Goal: Transaction & Acquisition: Purchase product/service

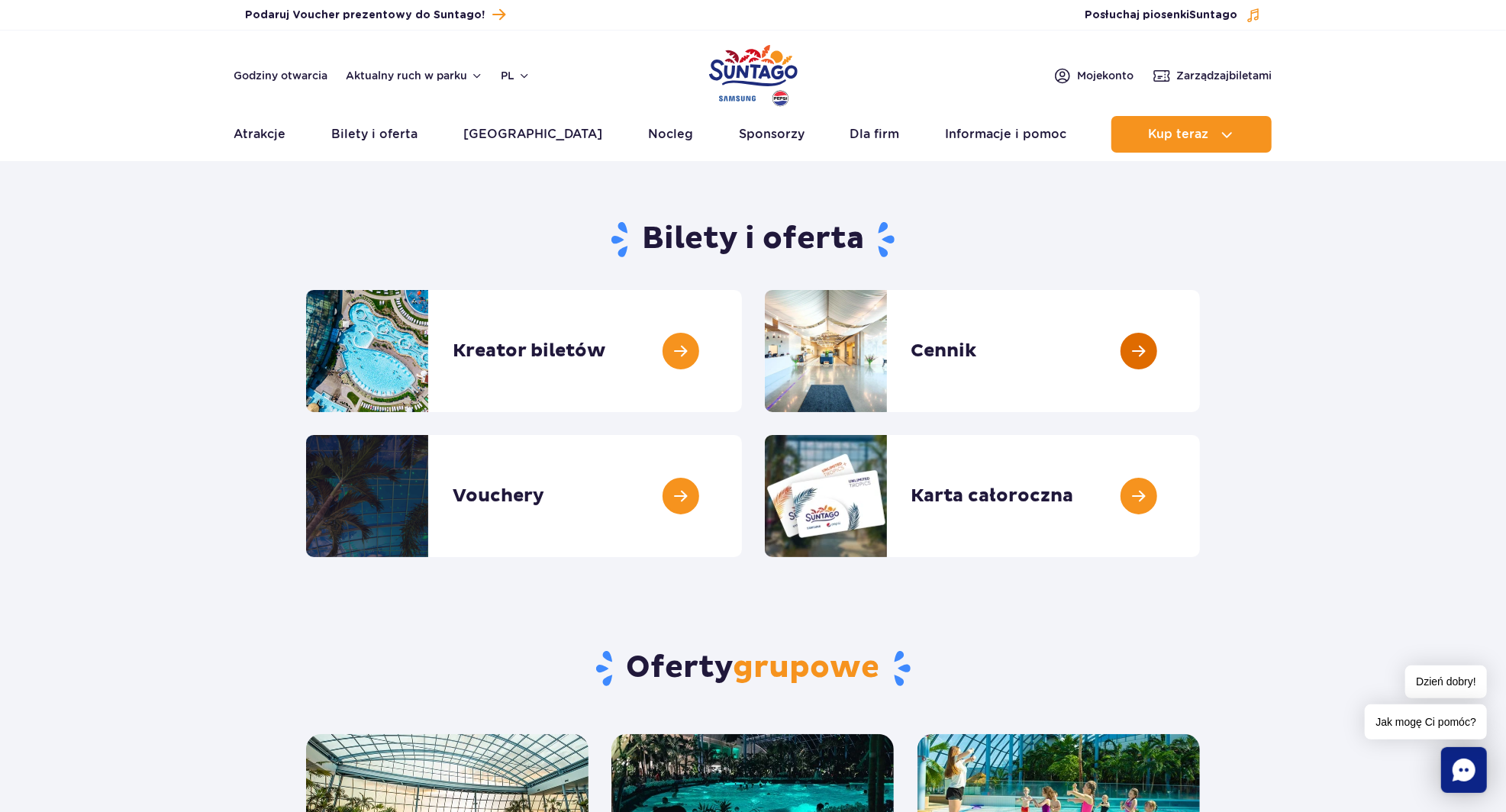
click at [1200, 342] on link at bounding box center [1200, 351] width 0 height 122
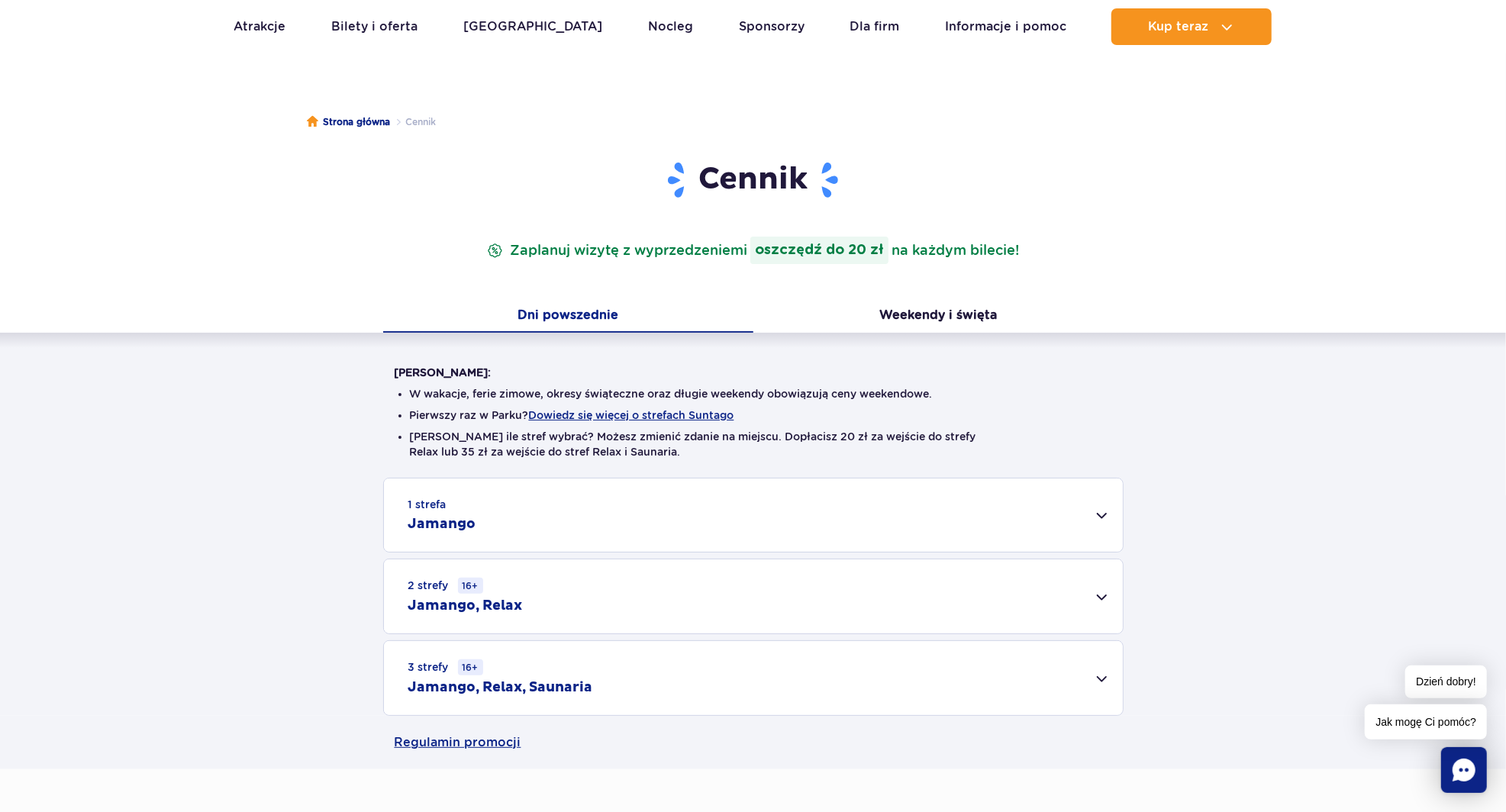
scroll to position [92, 0]
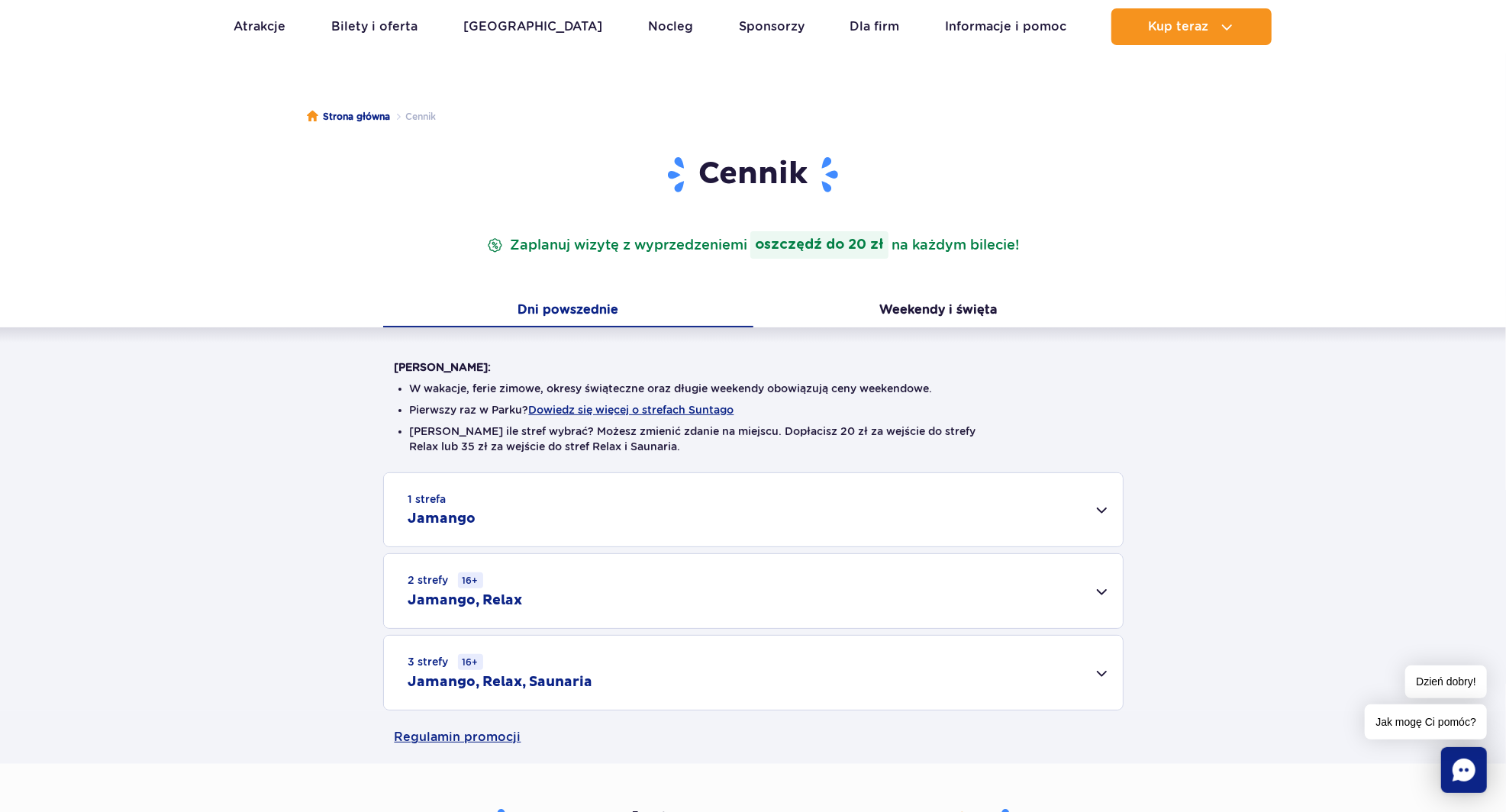
click at [748, 613] on div "2 strefy 16+ Jamango, Relax" at bounding box center [753, 590] width 739 height 74
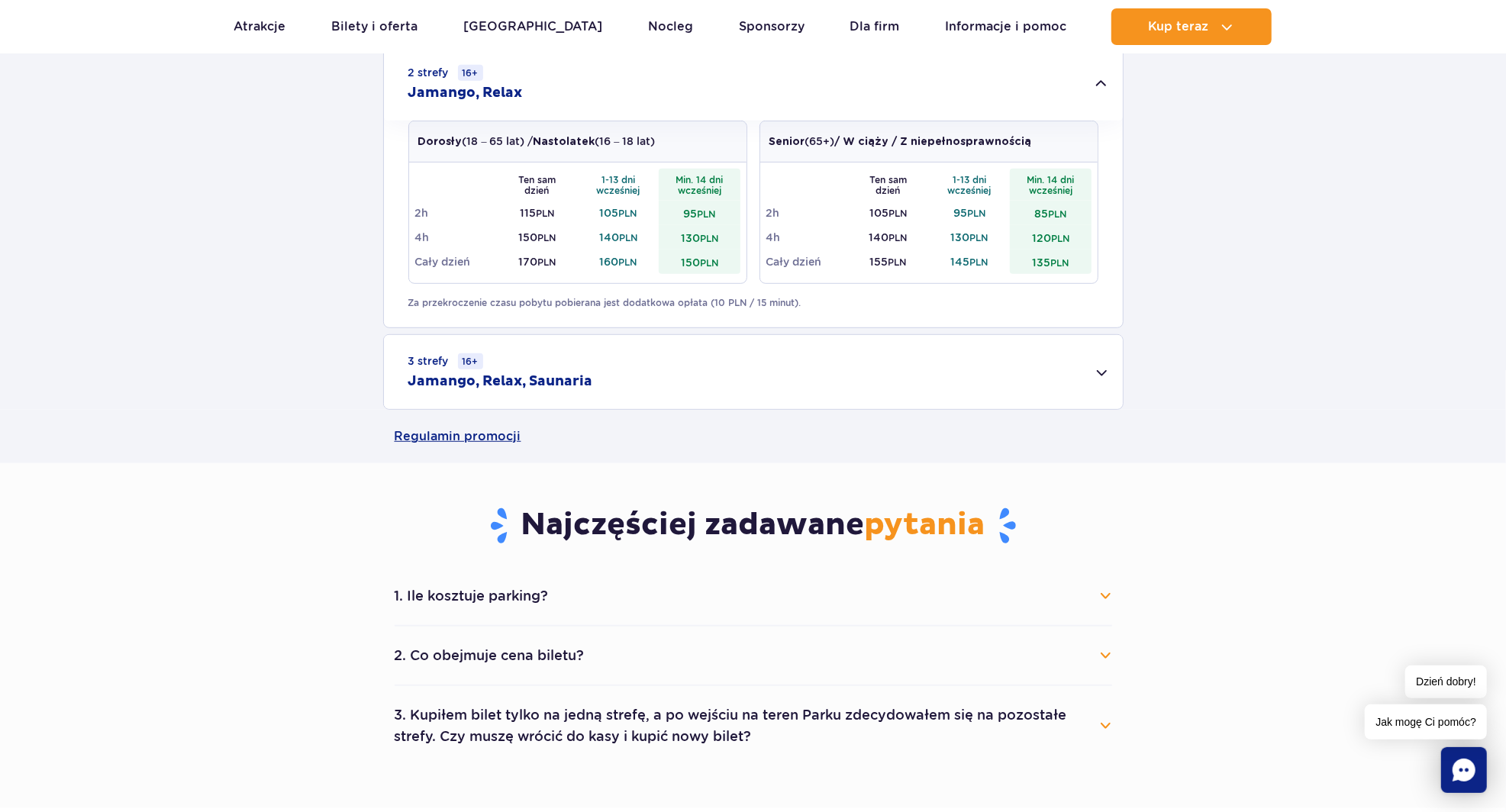
scroll to position [597, 0]
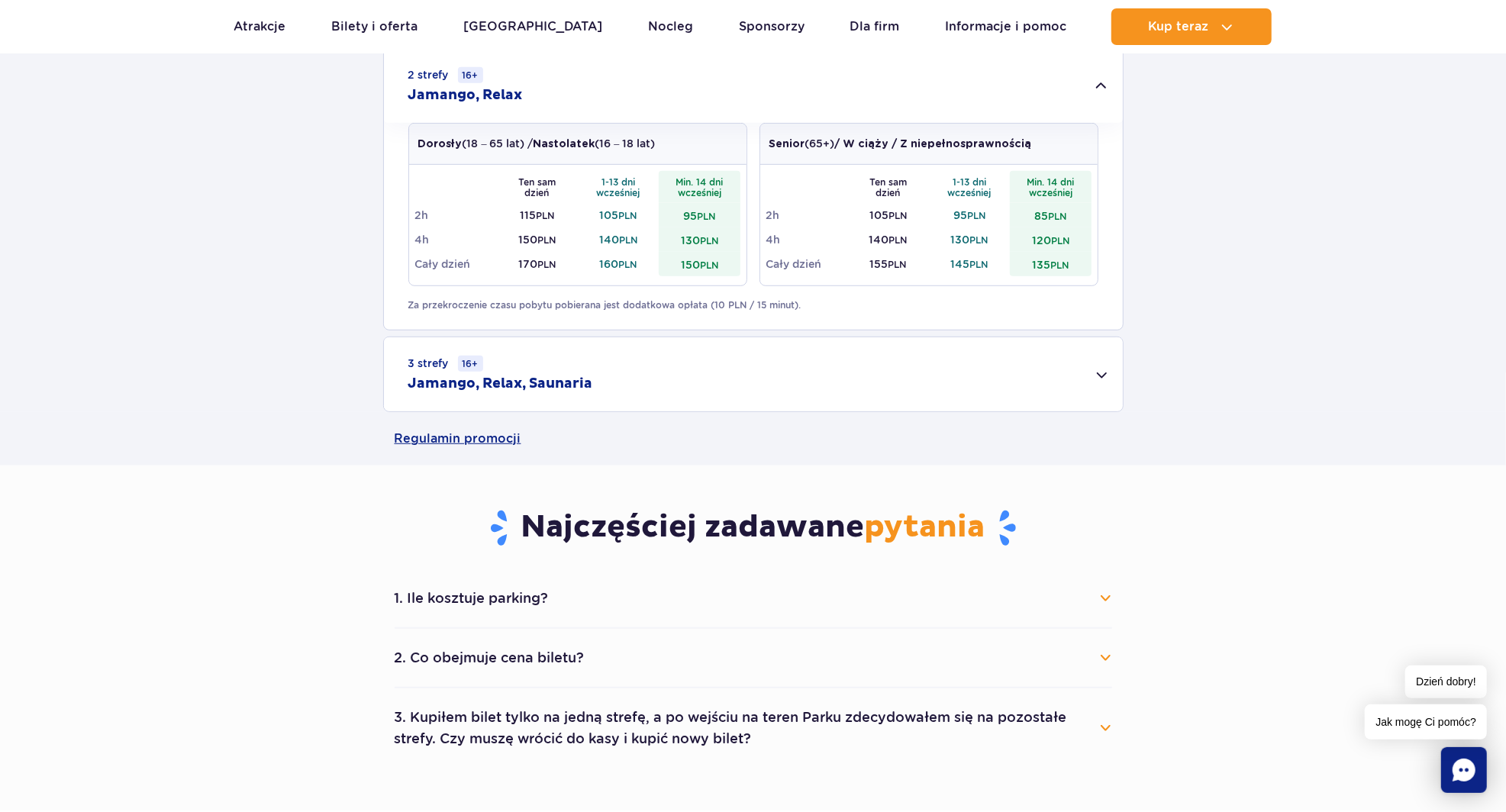
click at [748, 600] on button "1. Ile kosztuje parking?" at bounding box center [753, 598] width 718 height 33
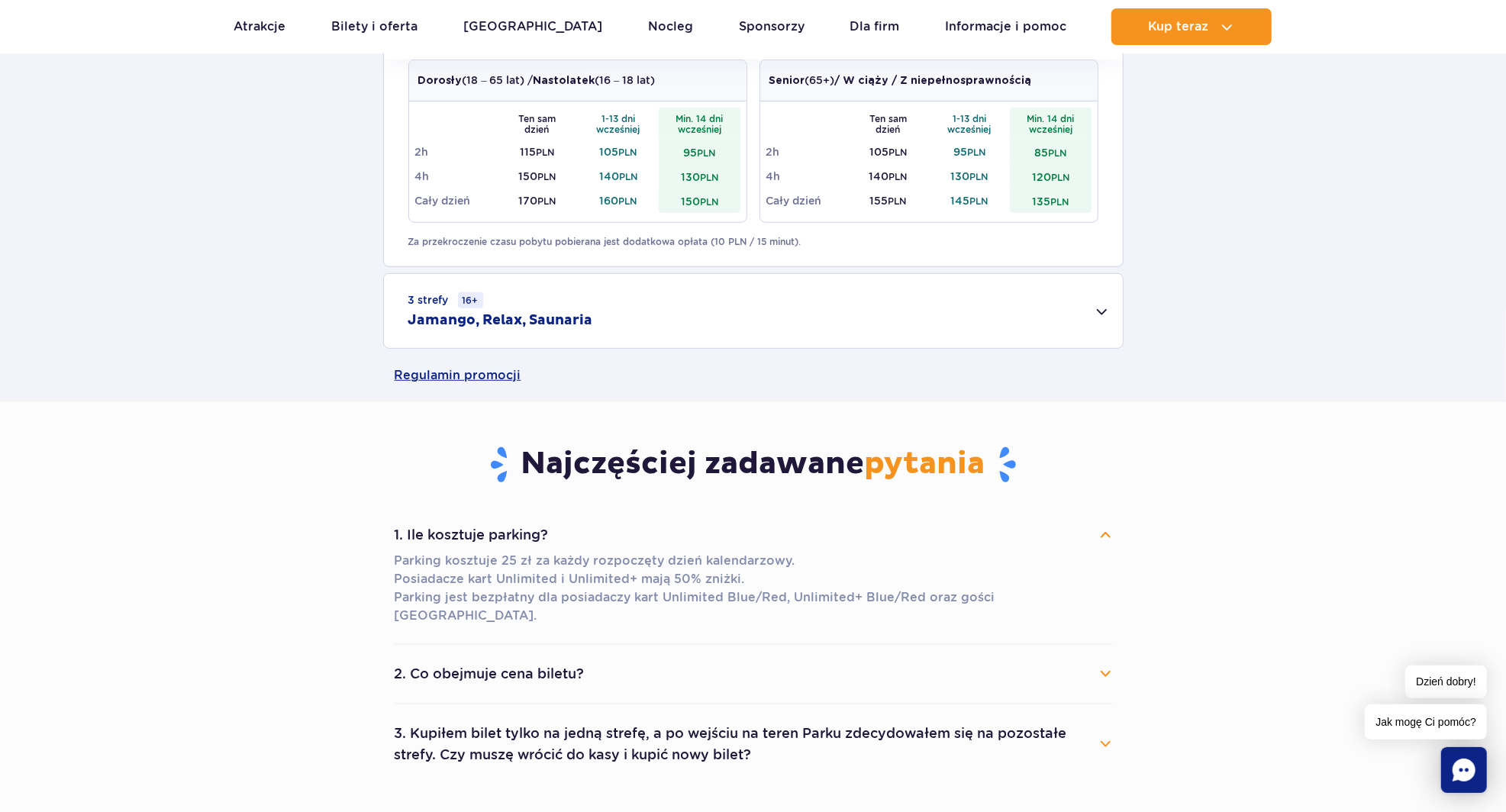
scroll to position [661, 0]
click at [777, 660] on button "2. Co obejmuje cena biletu?" at bounding box center [753, 674] width 718 height 33
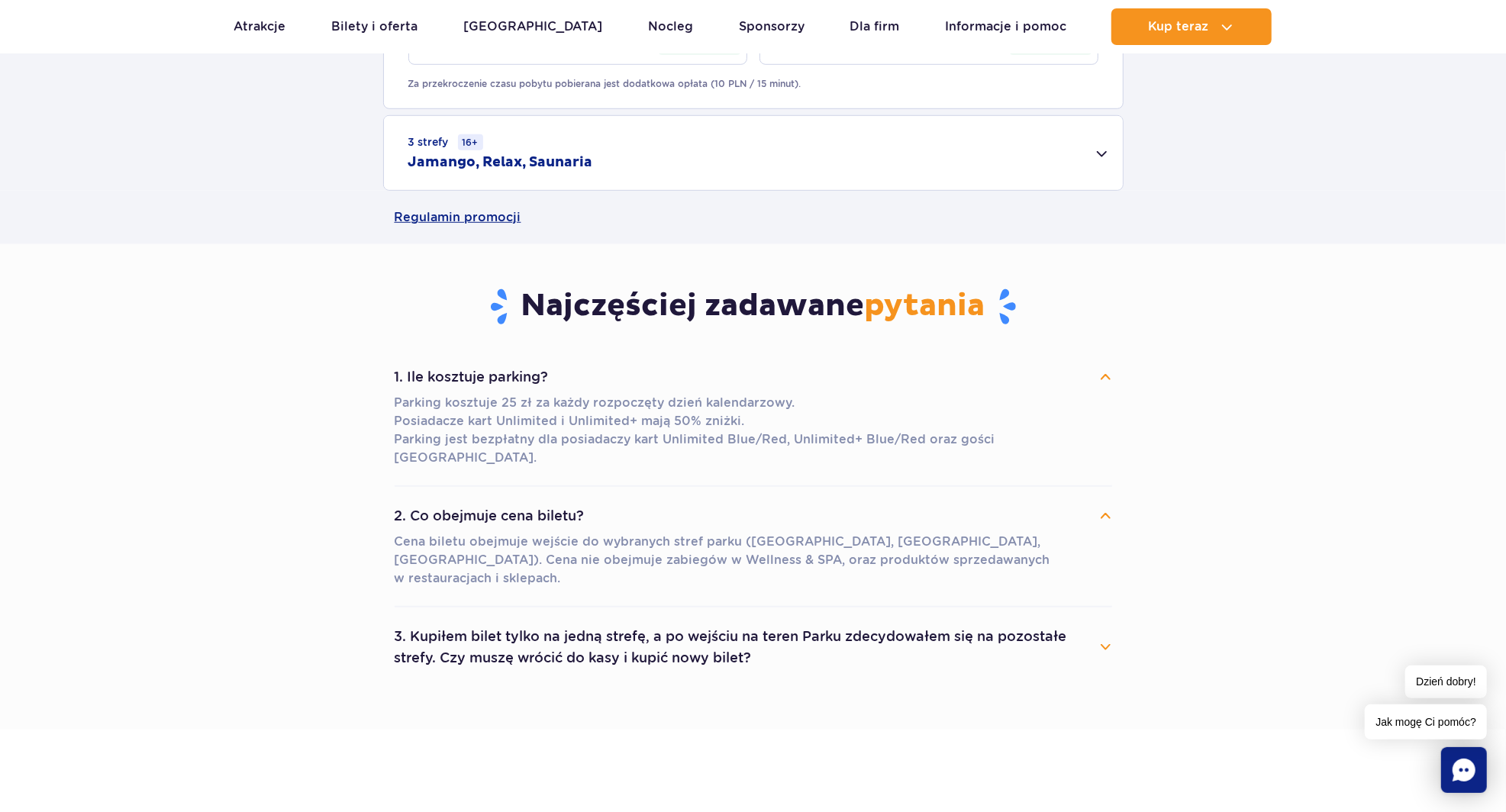
scroll to position [814, 0]
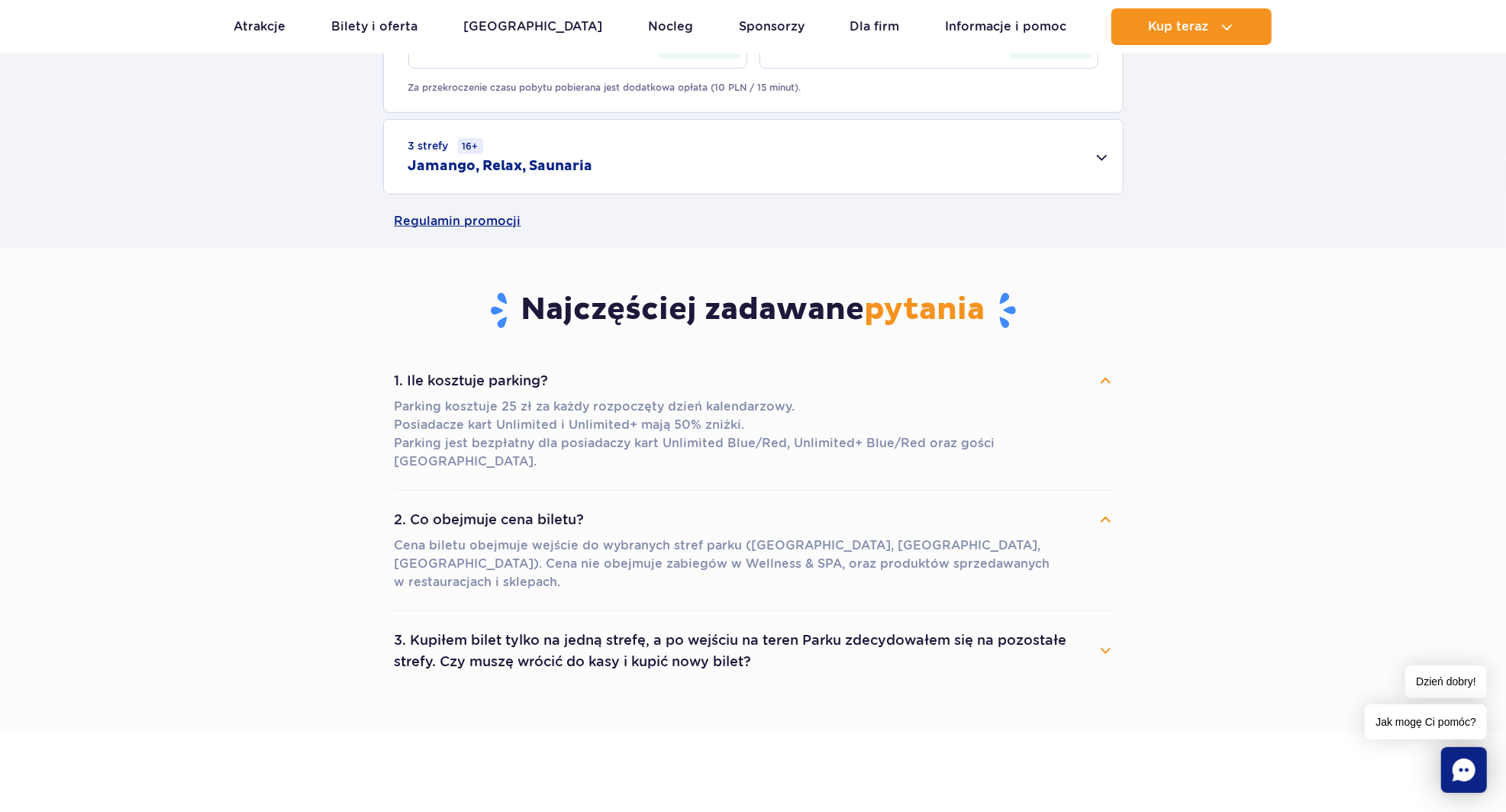
click at [823, 624] on button "3. Kupiłem bilet tylko na jedną strefę, a po wejściu na teren Parku zdecydowałe…" at bounding box center [753, 651] width 718 height 55
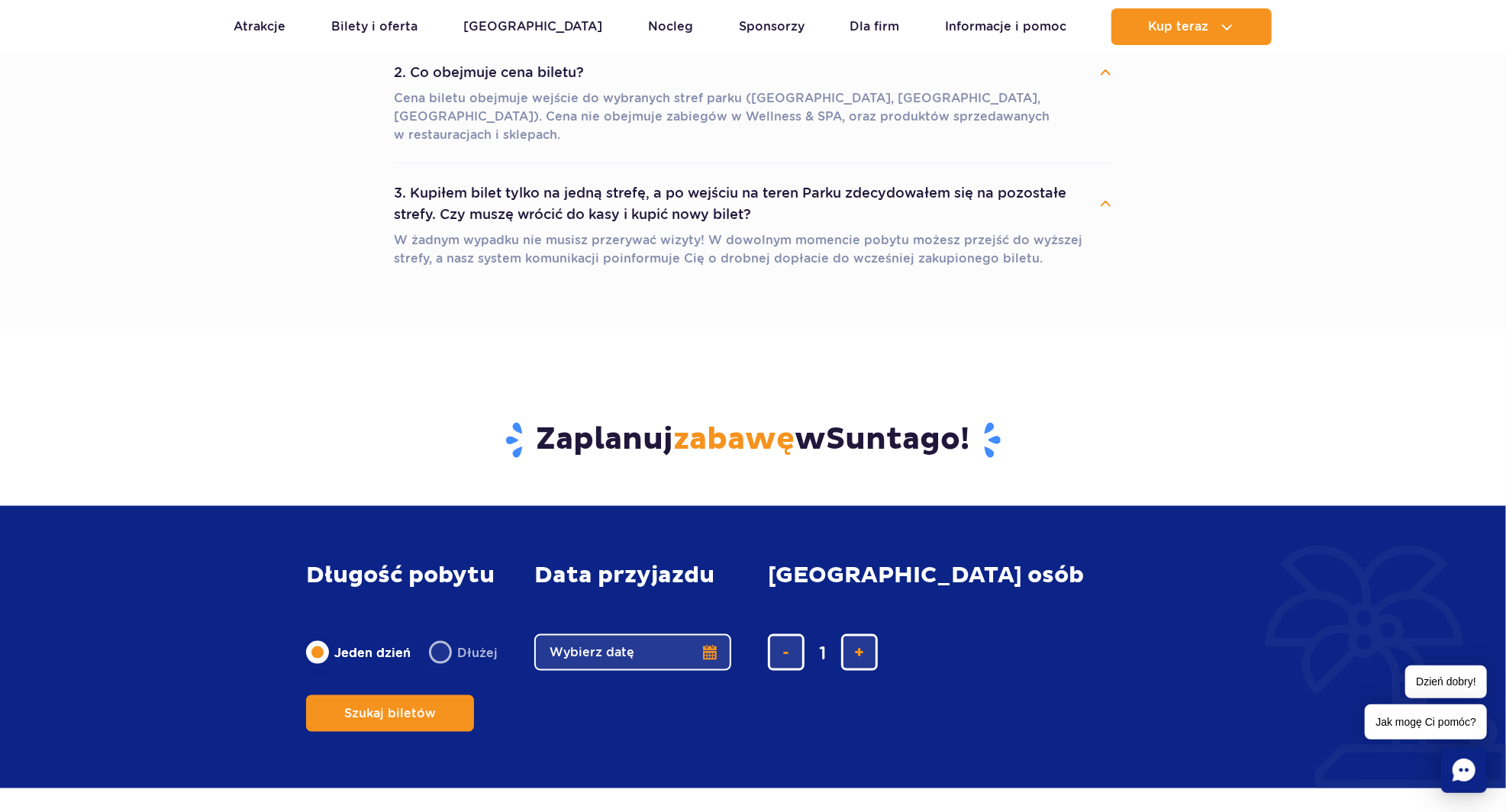
scroll to position [1265, 0]
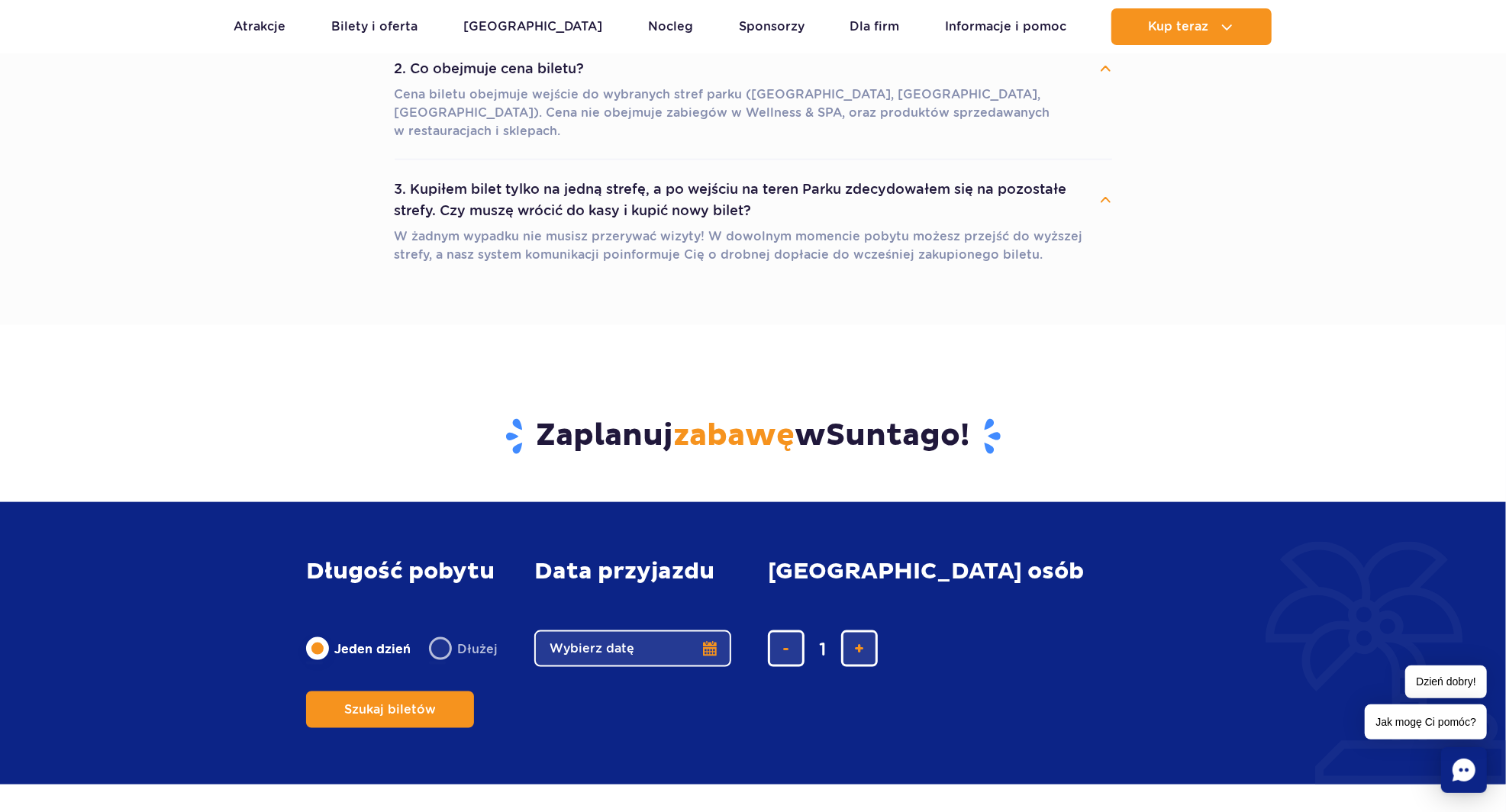
click at [719, 650] on button "Wybierz datę" at bounding box center [632, 648] width 197 height 37
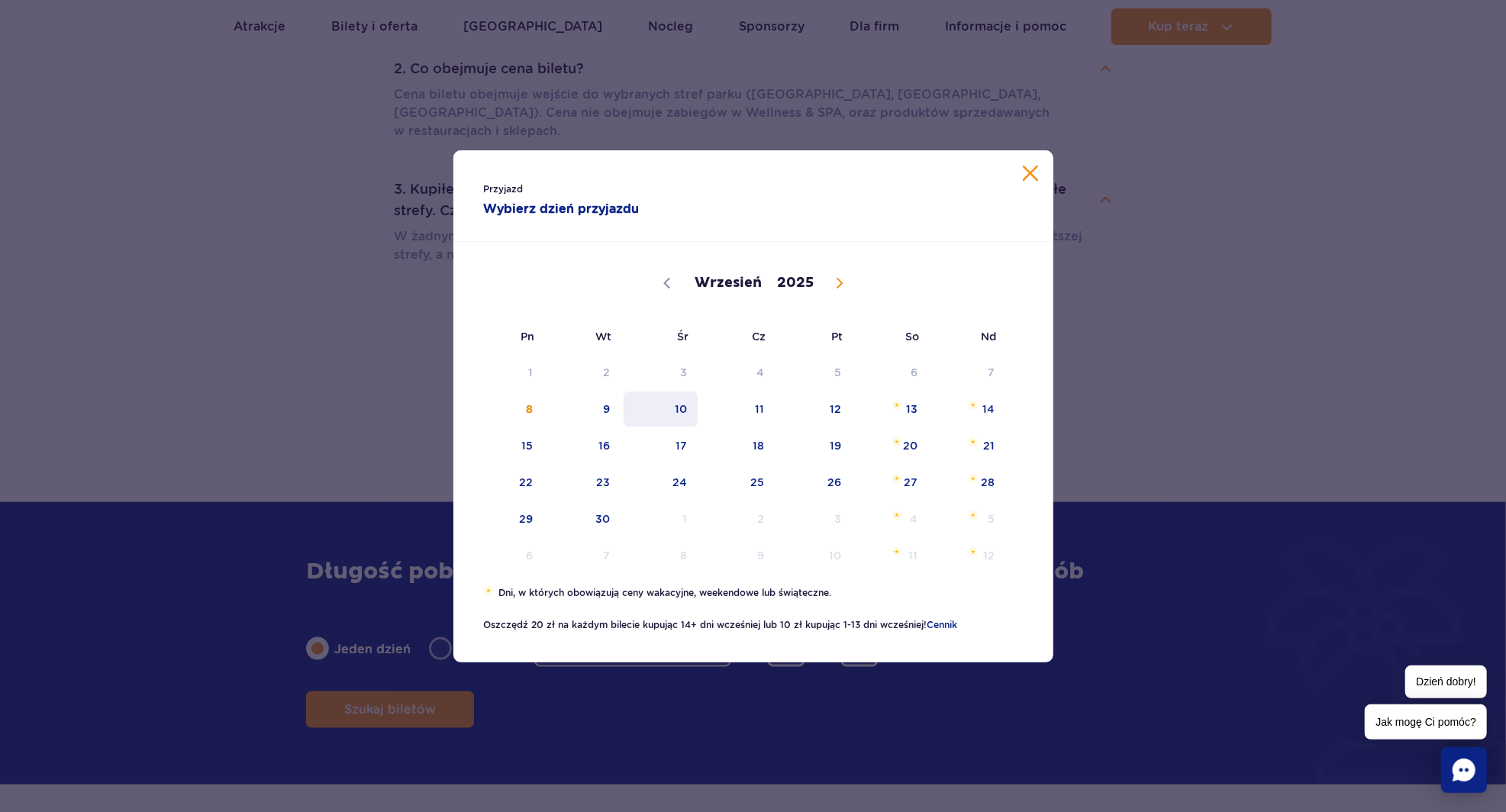
click at [681, 426] on span "10" at bounding box center [660, 409] width 77 height 35
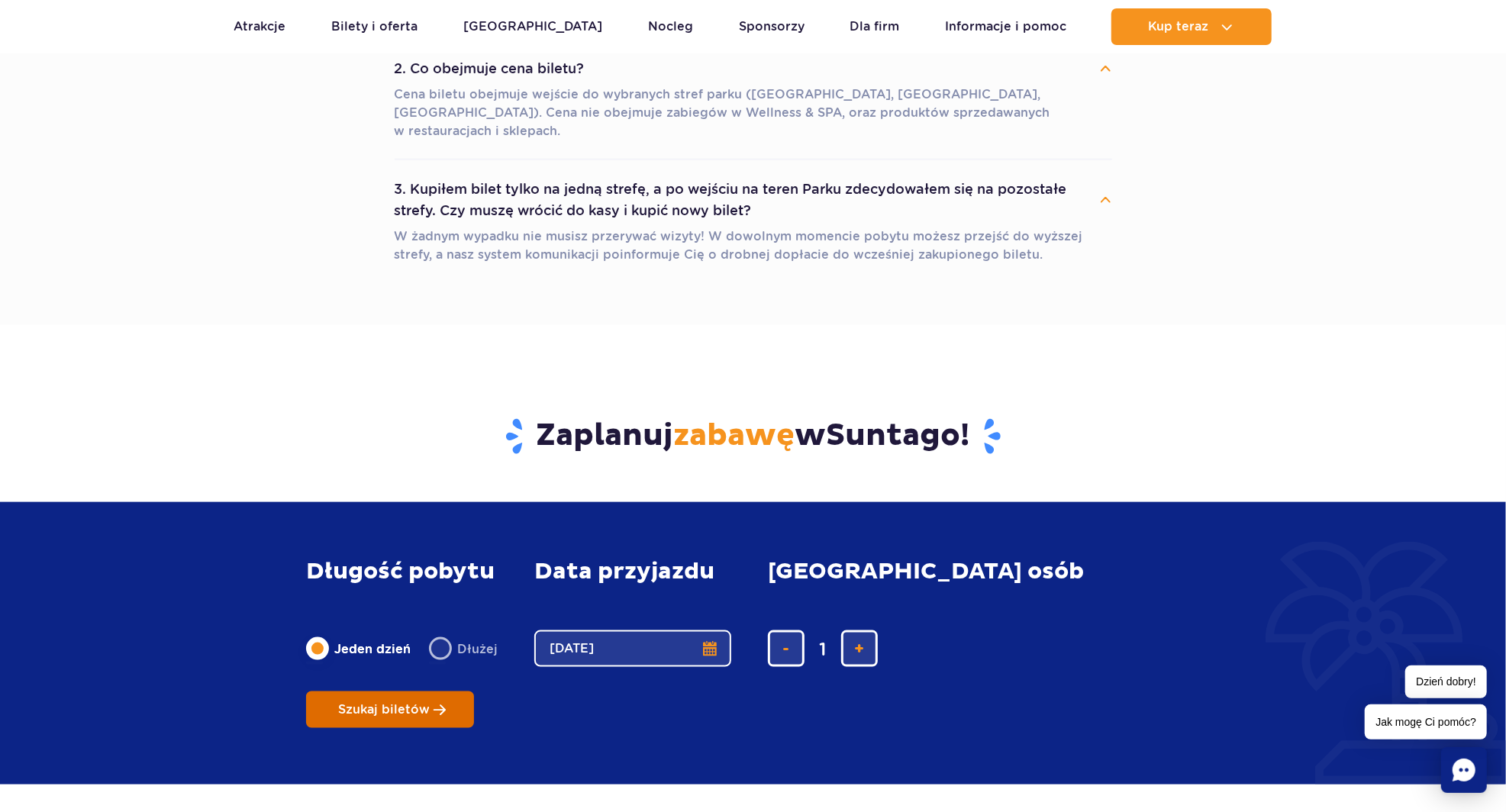
click at [430, 702] on span "Szukaj biletów" at bounding box center [383, 709] width 91 height 14
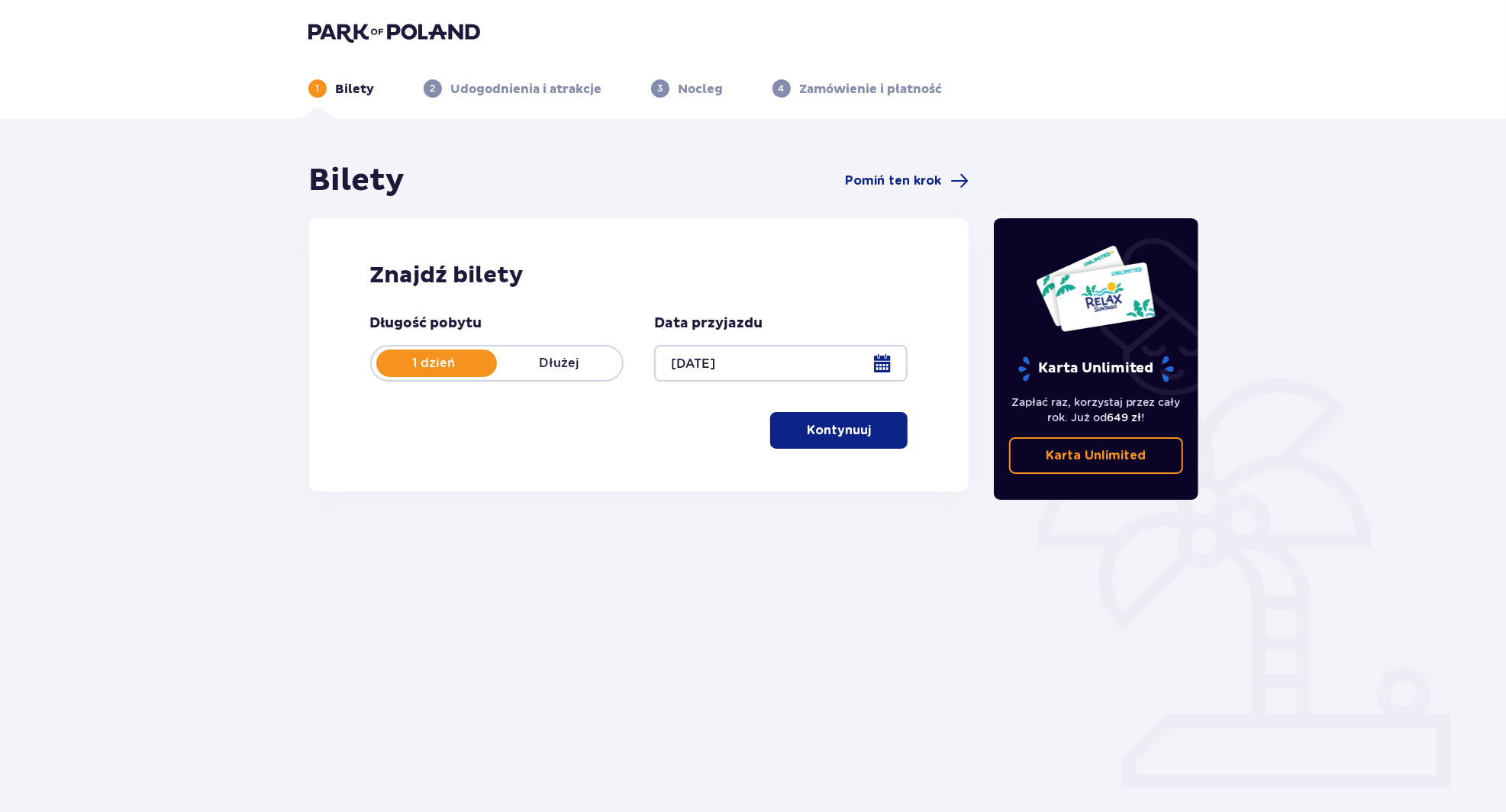
click at [839, 437] on p "Kontynuuj" at bounding box center [839, 429] width 64 height 17
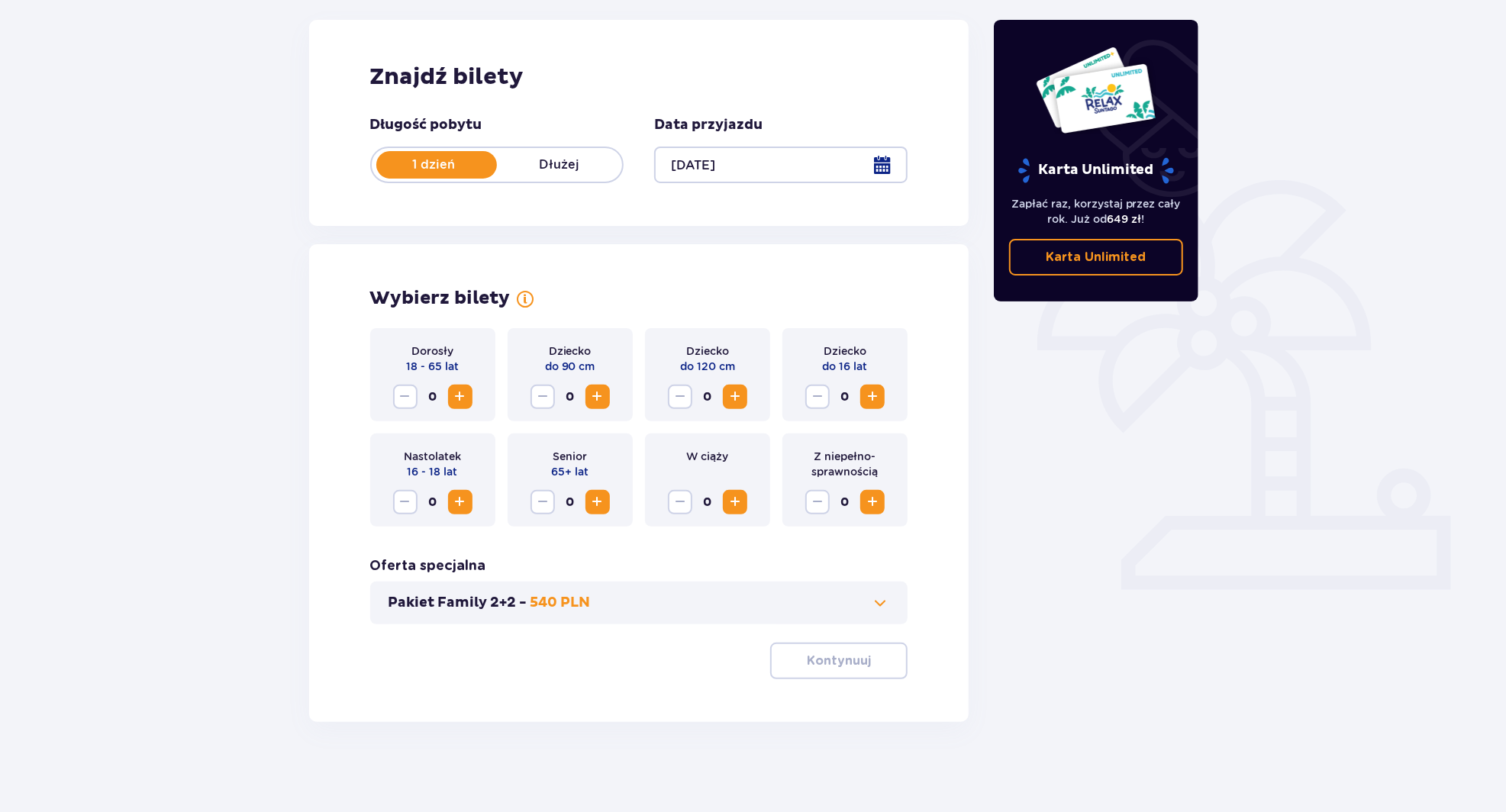
scroll to position [200, 0]
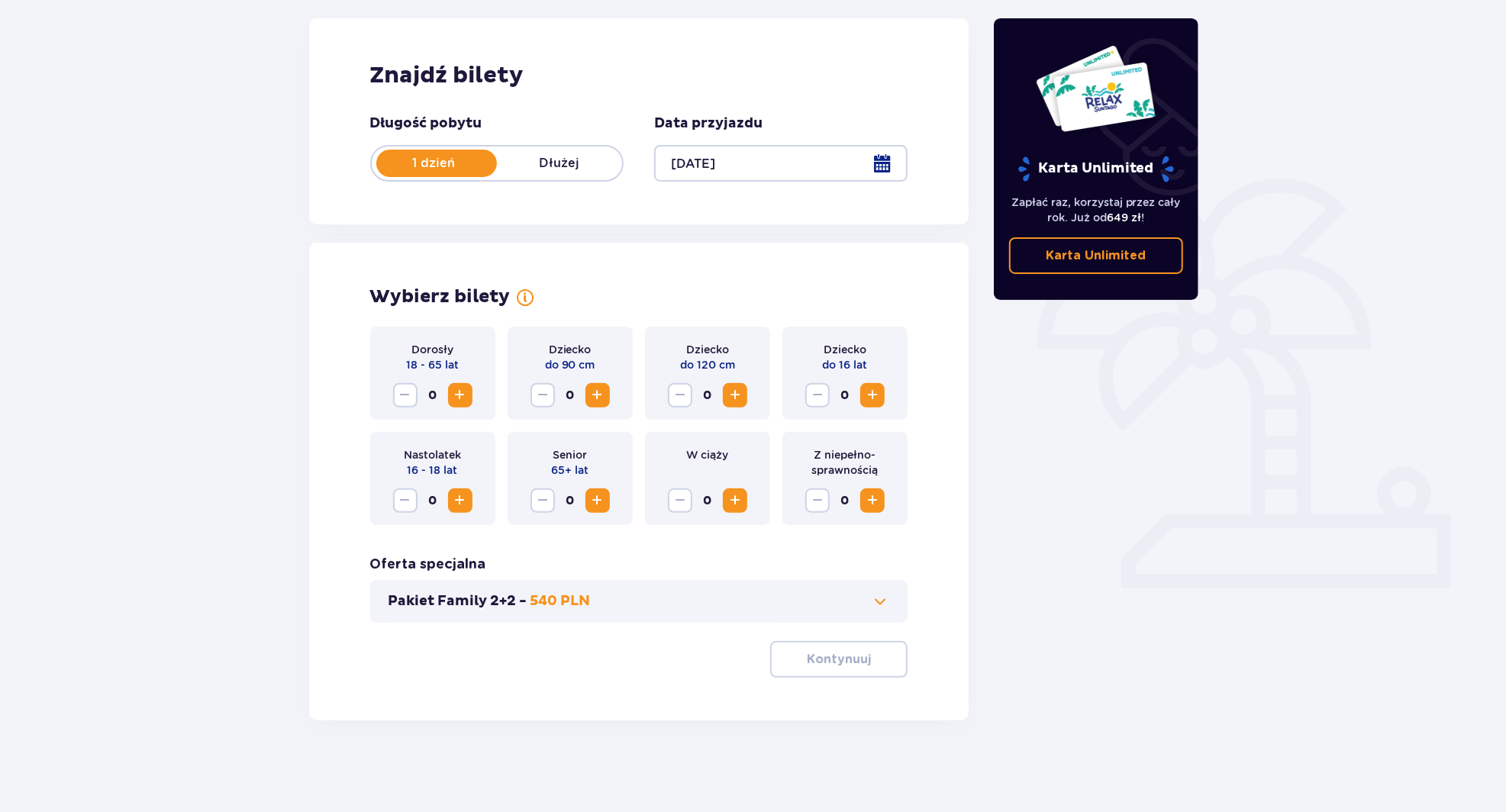
click at [467, 390] on span "Increase" at bounding box center [460, 394] width 18 height 18
click at [819, 666] on p "Kontynuuj" at bounding box center [839, 659] width 64 height 17
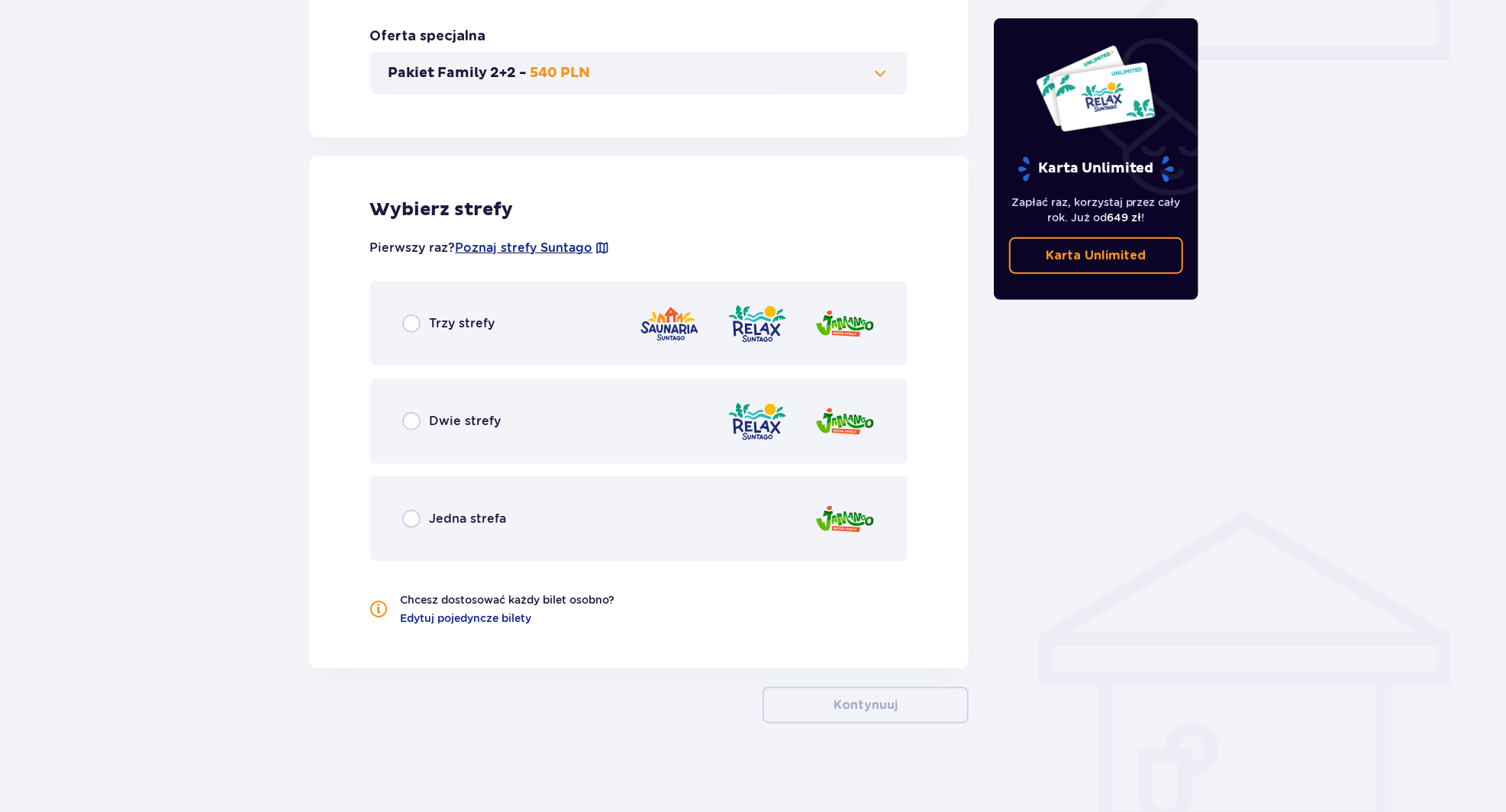
scroll to position [731, 0]
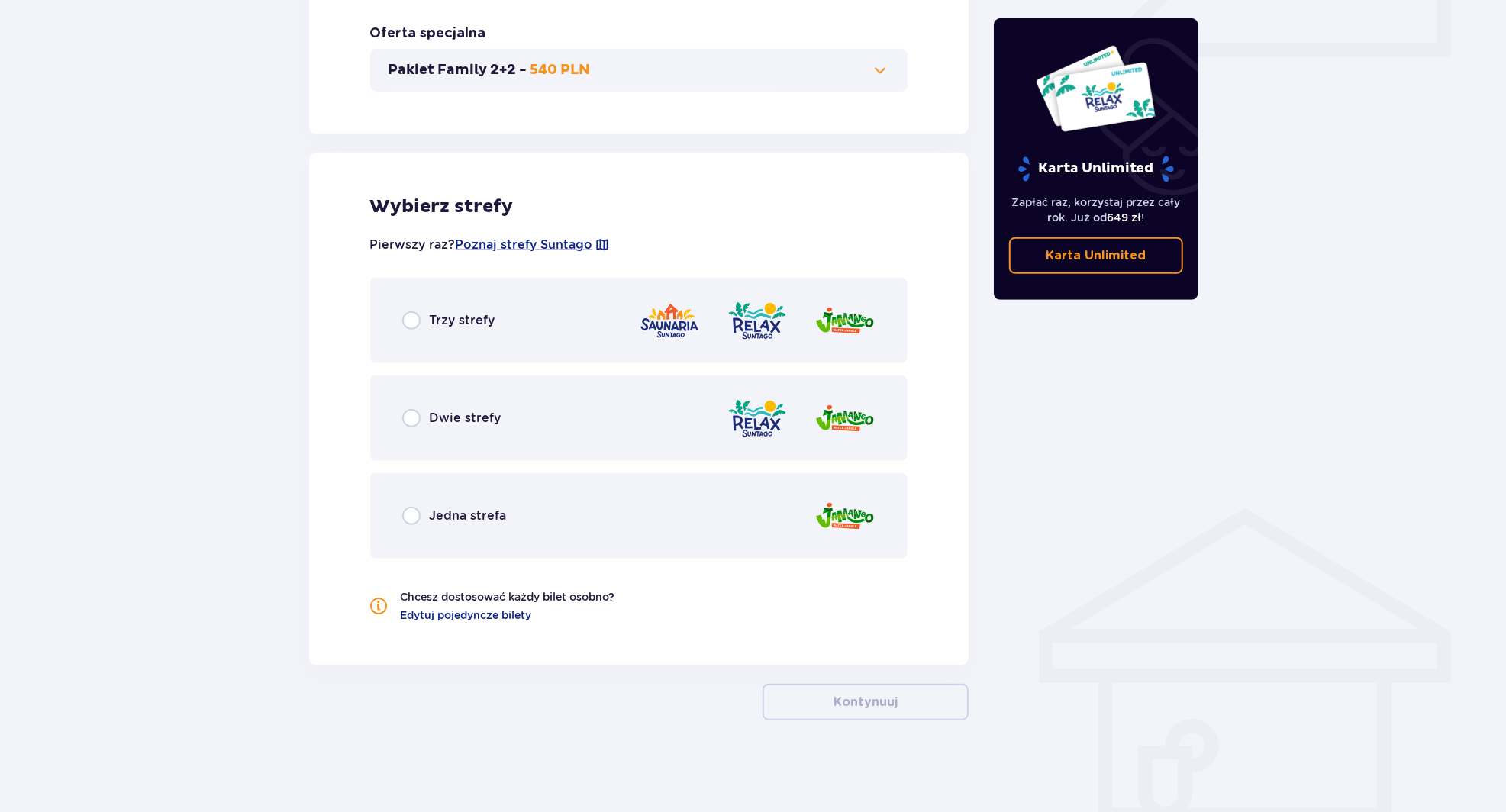
click at [802, 435] on div at bounding box center [800, 418] width 149 height 44
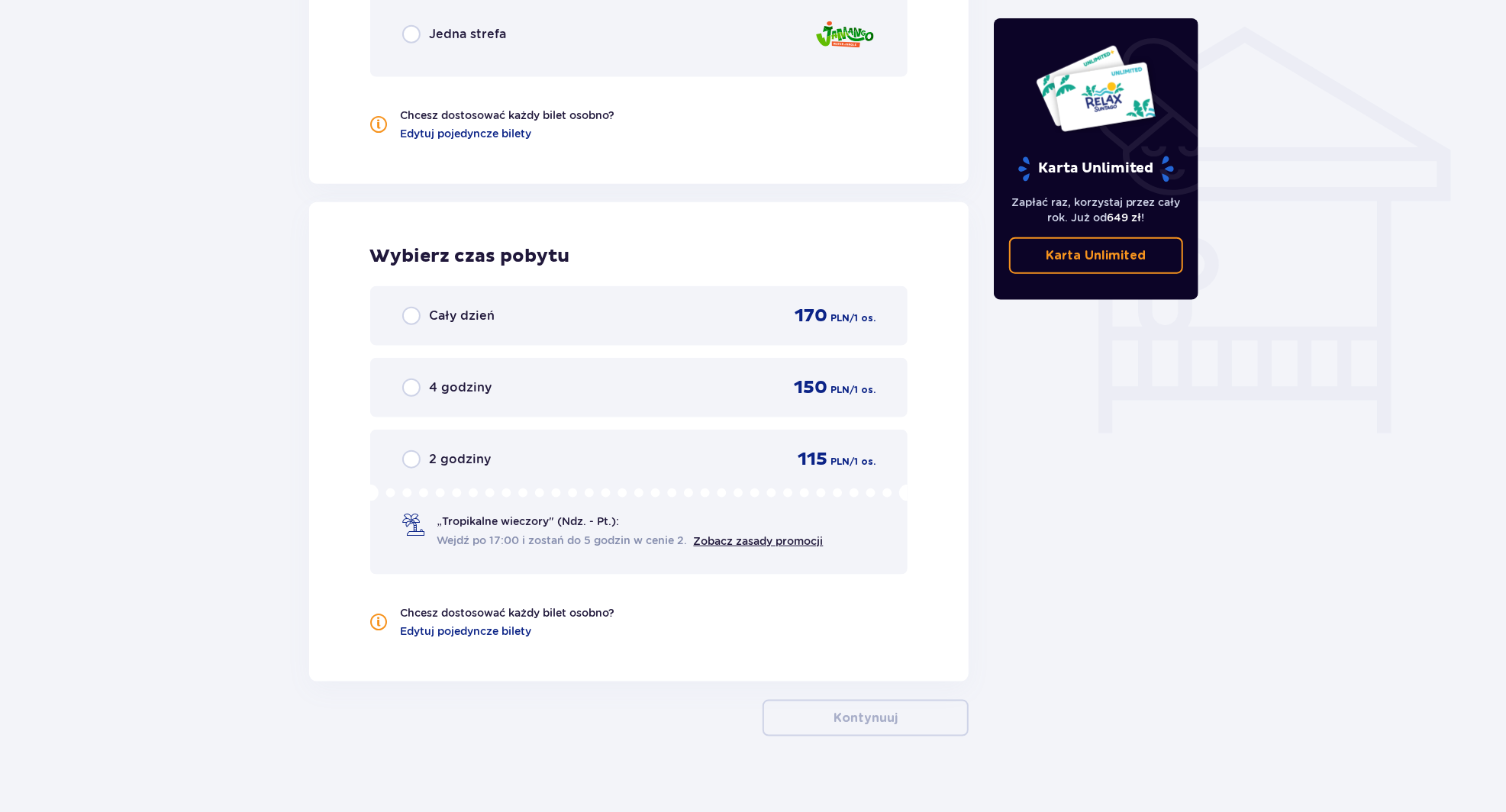
scroll to position [1228, 0]
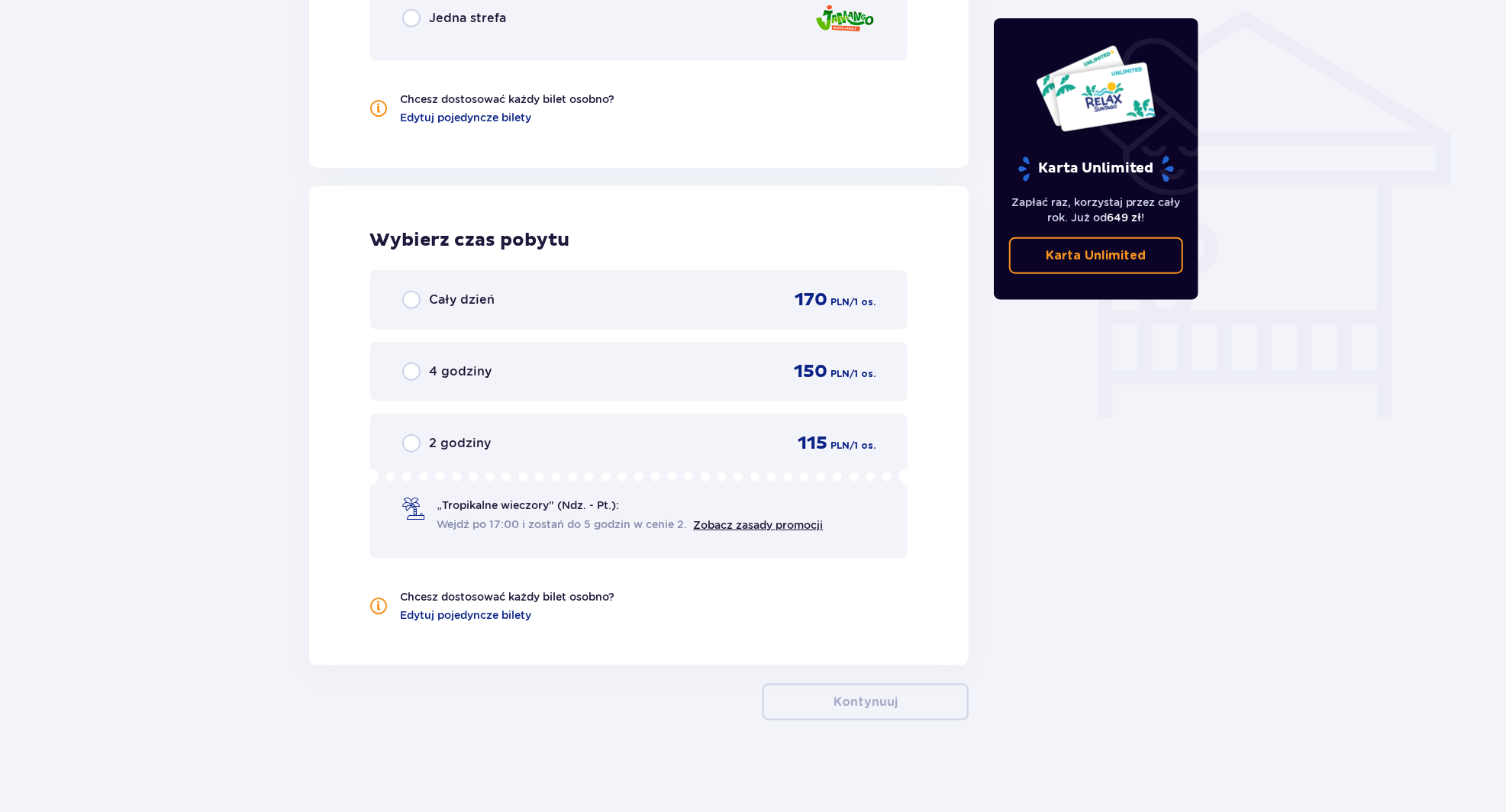
click at [819, 380] on p "150" at bounding box center [811, 371] width 33 height 23
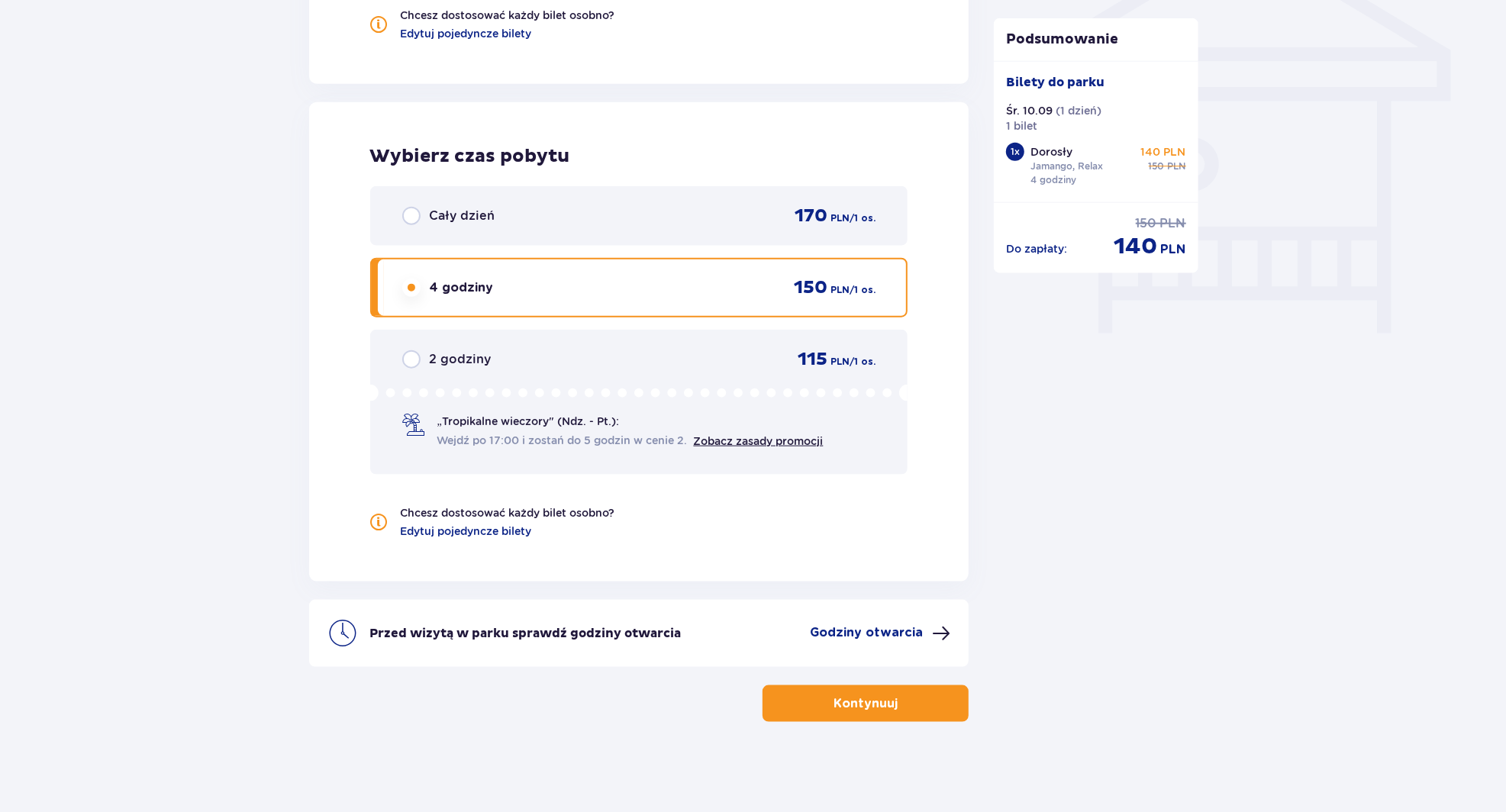
scroll to position [1314, 0]
click at [658, 639] on p "Przed wizytą w parku sprawdź godziny otwarcia" at bounding box center [525, 631] width 311 height 17
click at [885, 635] on p "Godziny otwarcia" at bounding box center [866, 631] width 113 height 17
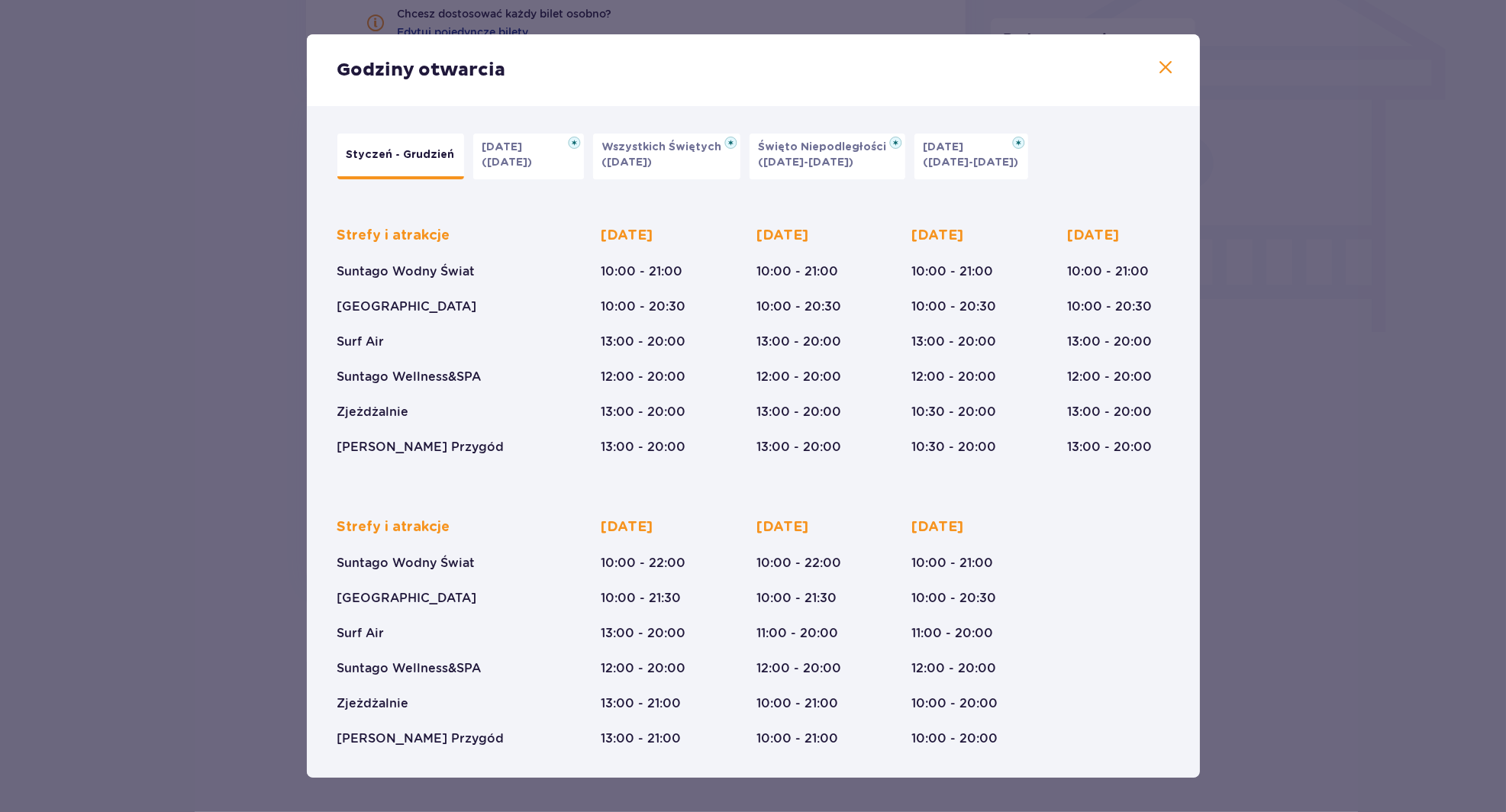
click at [1185, 807] on div "Godziny otwarcia Styczeń - Grudzień Halloween (31.10.25) Wszystkich Świętych (0…" at bounding box center [753, 406] width 1506 height 812
